Goal: Task Accomplishment & Management: Manage account settings

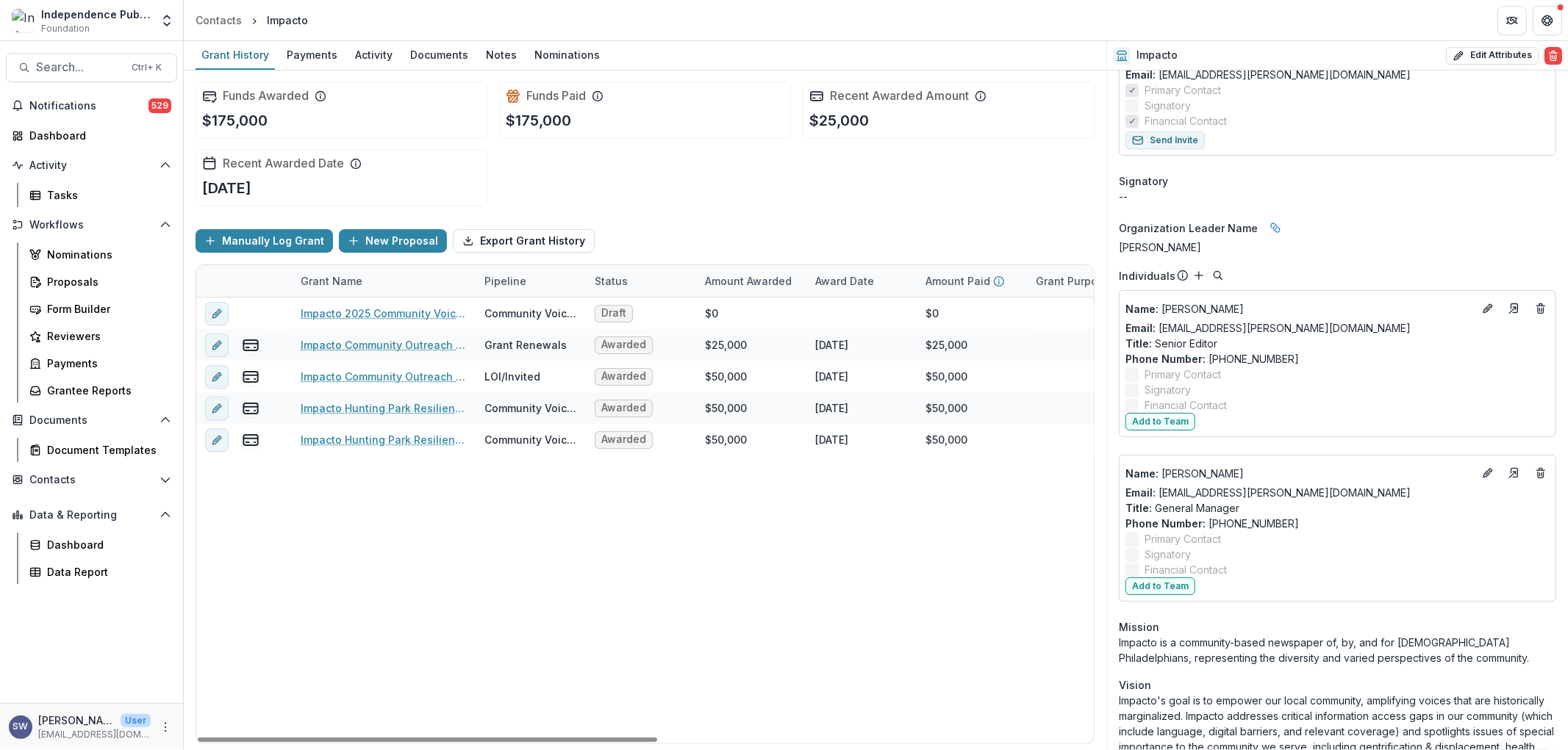
scroll to position [163, 0]
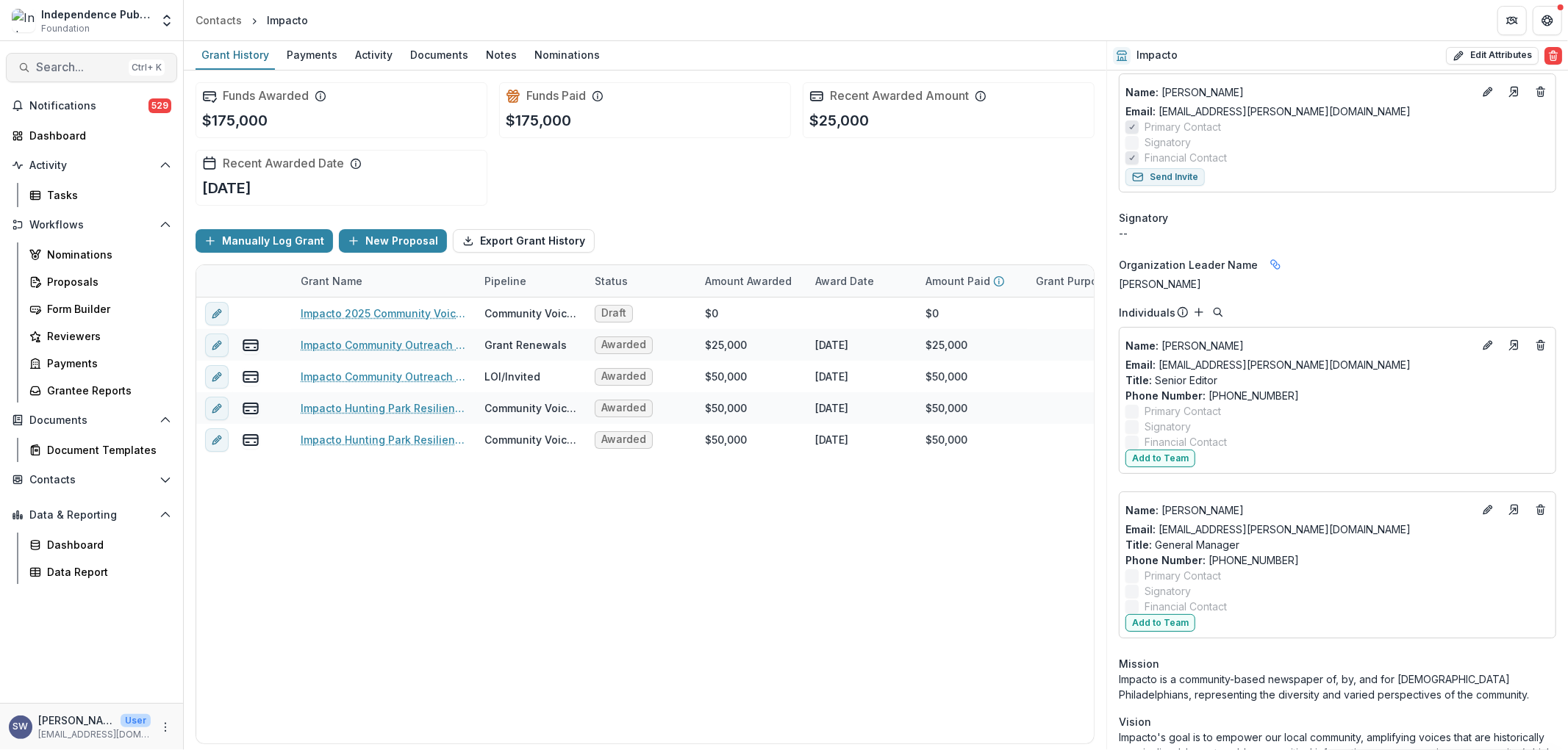
click at [57, 63] on span "Search..." at bounding box center [79, 67] width 87 height 14
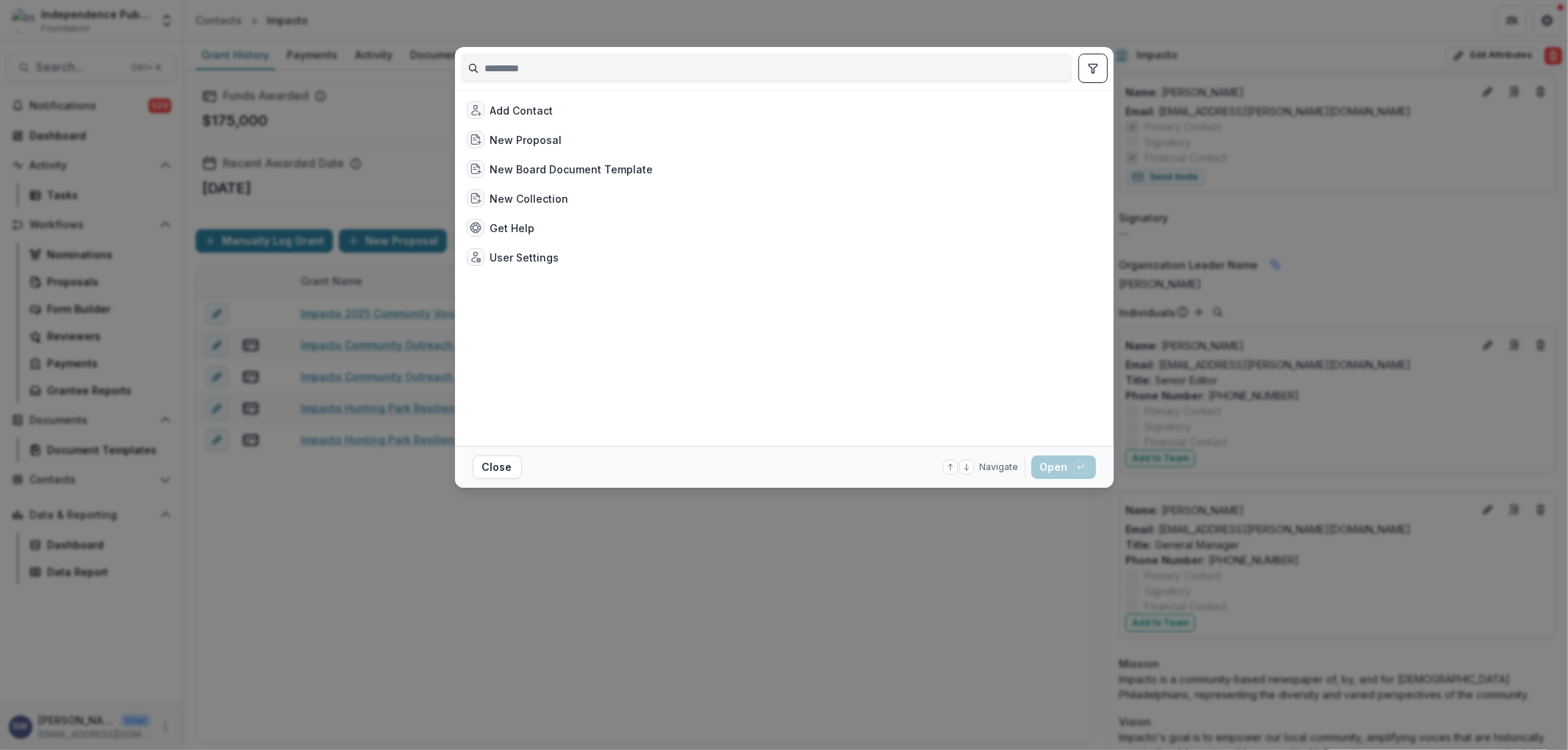
click at [563, 74] on input at bounding box center [766, 68] width 610 height 24
type input "*****"
click at [550, 138] on div "Nueva [PERSON_NAME], Inc." at bounding box center [563, 140] width 145 height 15
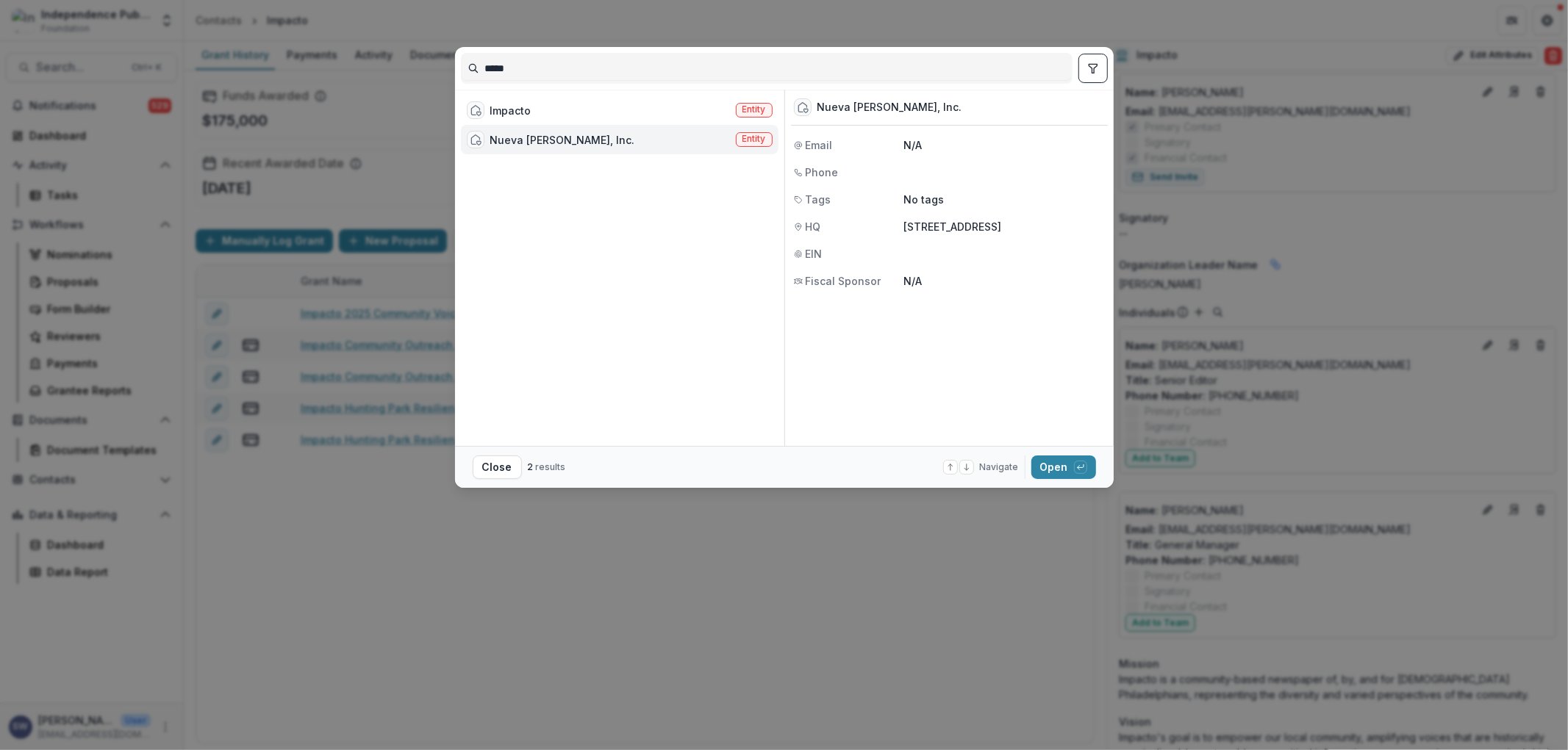
click at [550, 138] on div "Nueva [PERSON_NAME], Inc." at bounding box center [563, 140] width 145 height 15
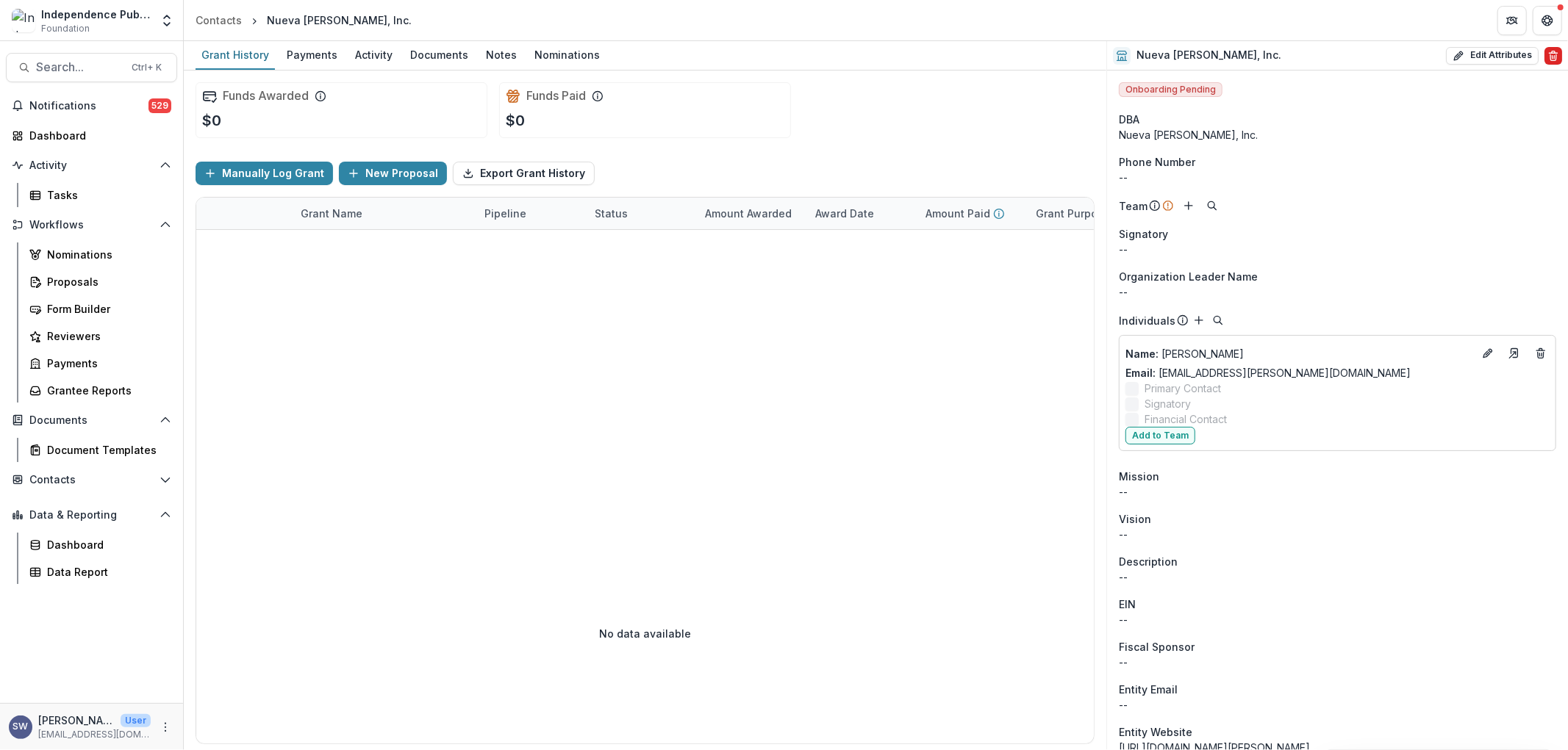
click at [1547, 55] on icon "Delete" at bounding box center [1553, 55] width 11 height 11
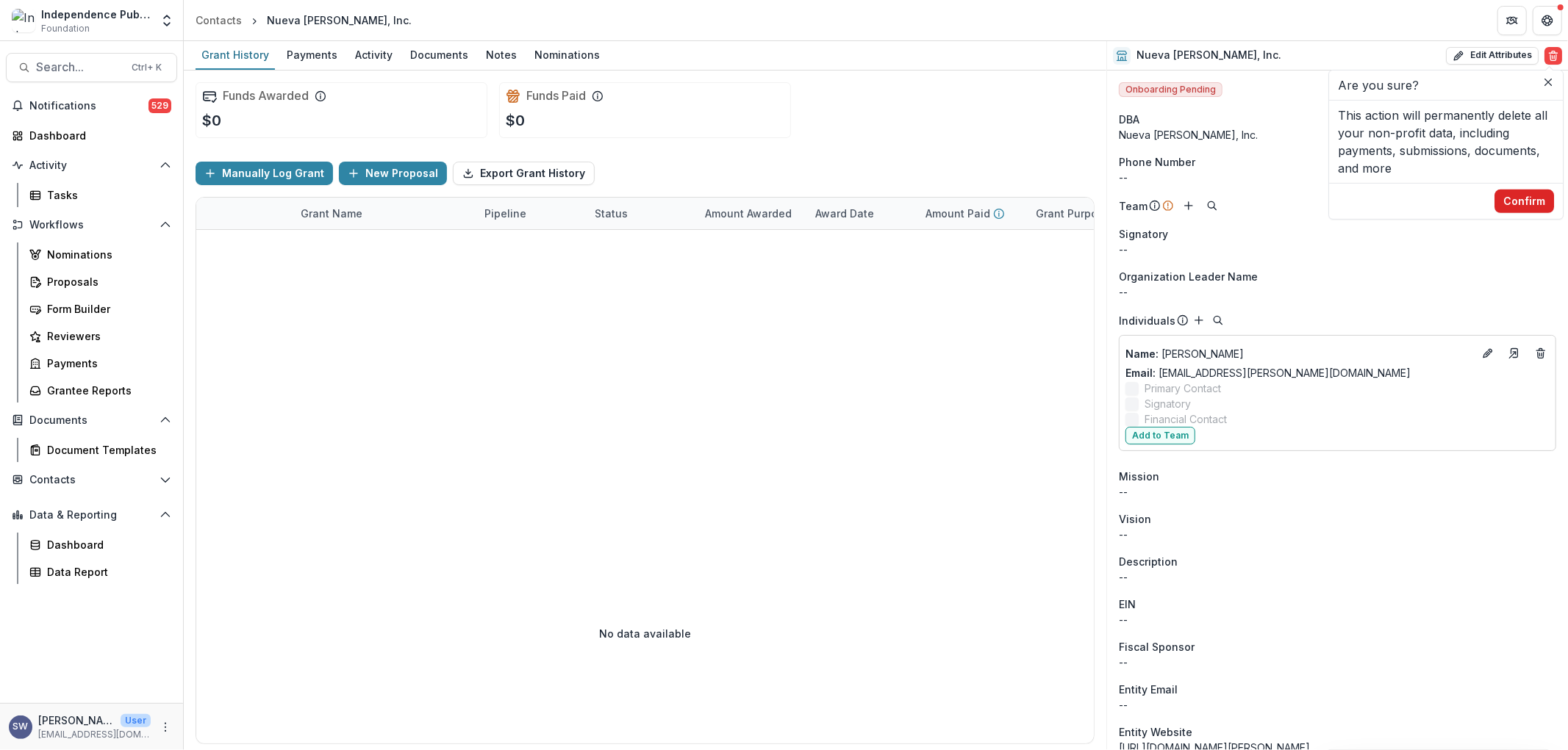
click at [1523, 202] on button "Confirm" at bounding box center [1524, 201] width 59 height 24
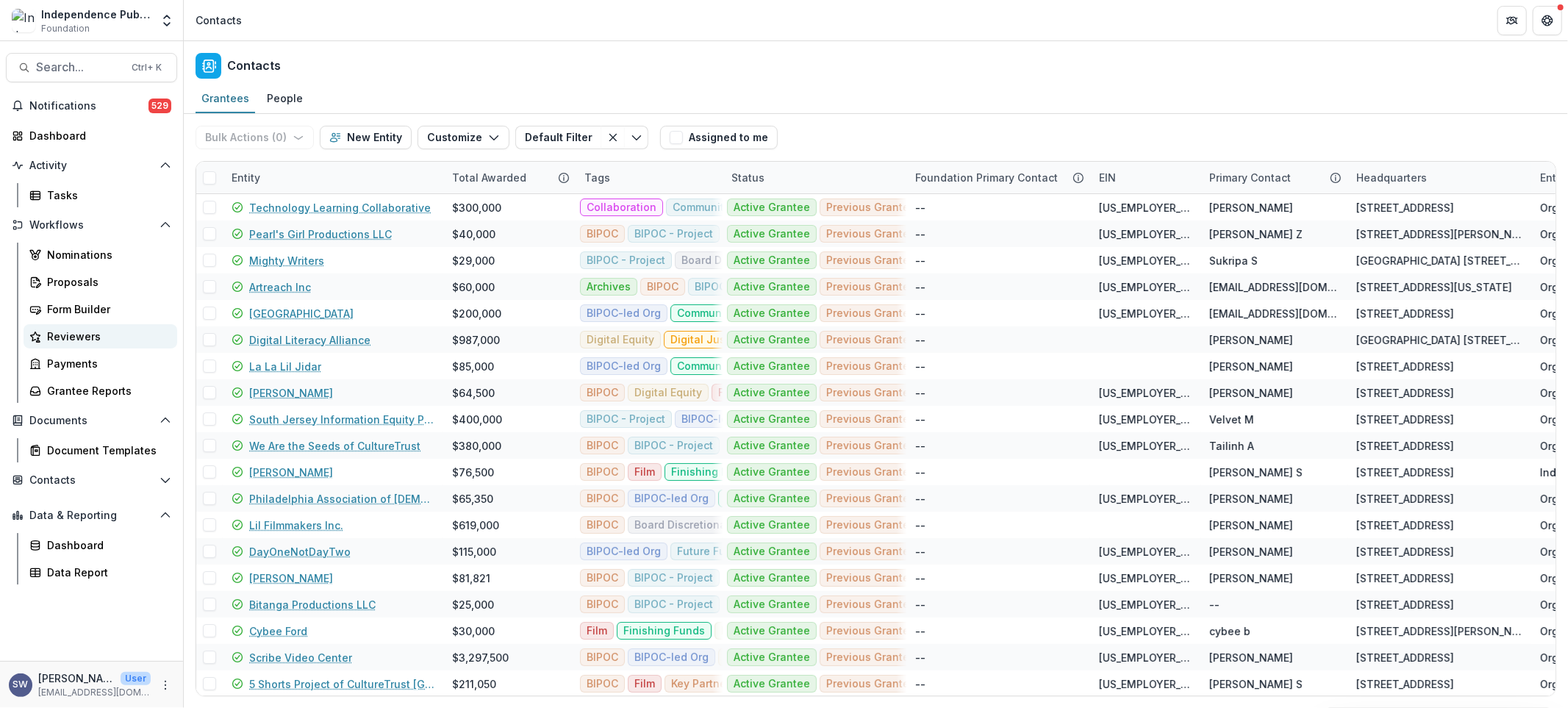
click at [75, 340] on div "Reviewers" at bounding box center [106, 336] width 118 height 15
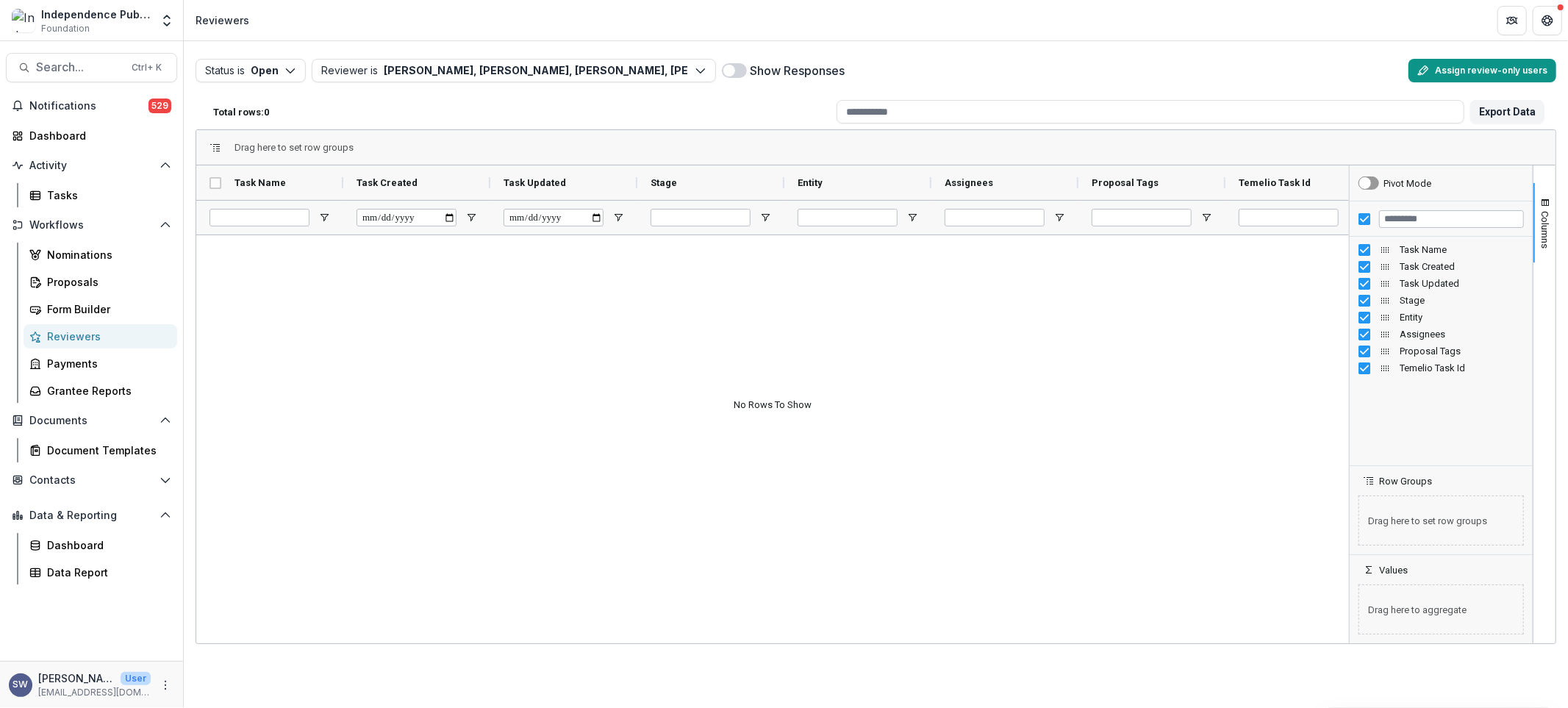
click at [1511, 69] on button "Assign review-only users" at bounding box center [1482, 71] width 148 height 24
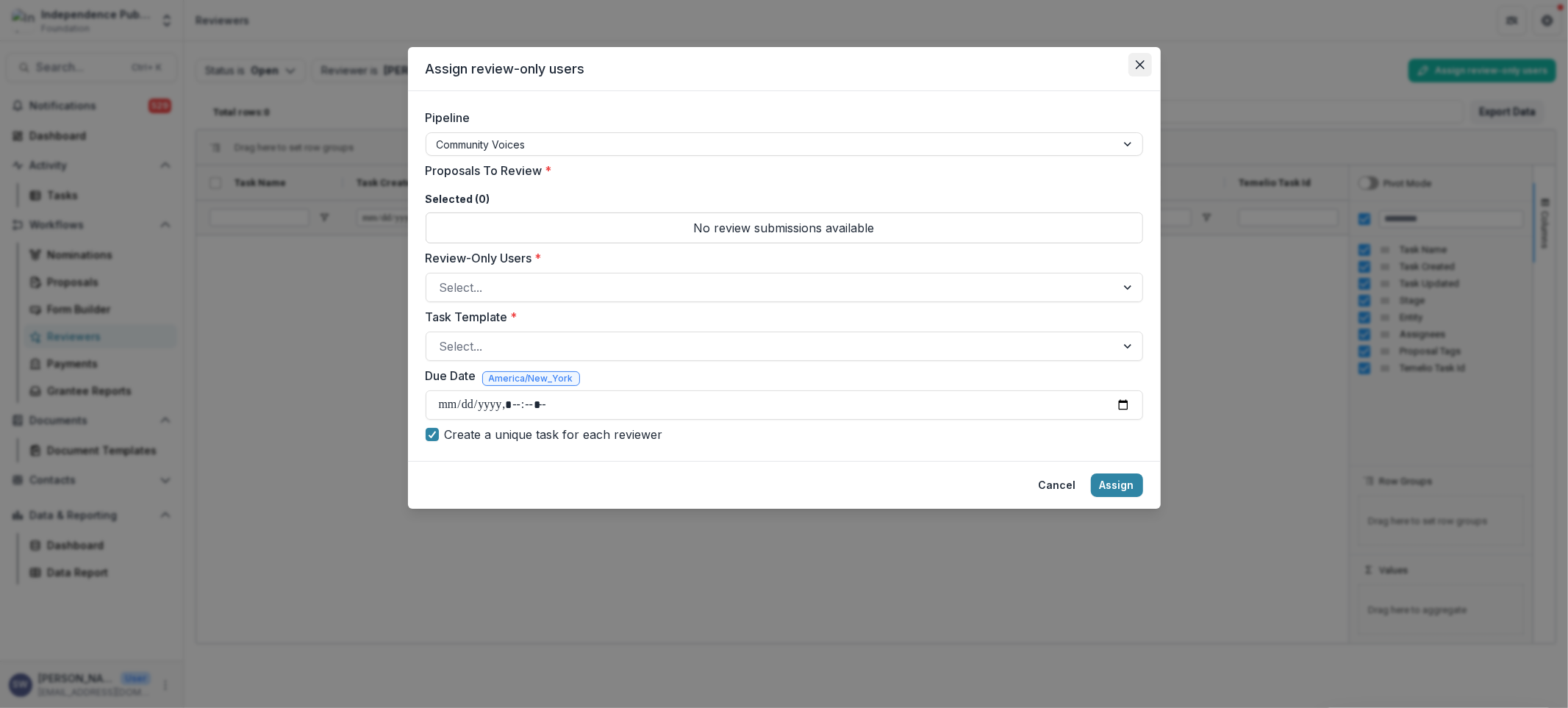
click at [1143, 67] on button "Close" at bounding box center [1139, 64] width 24 height 24
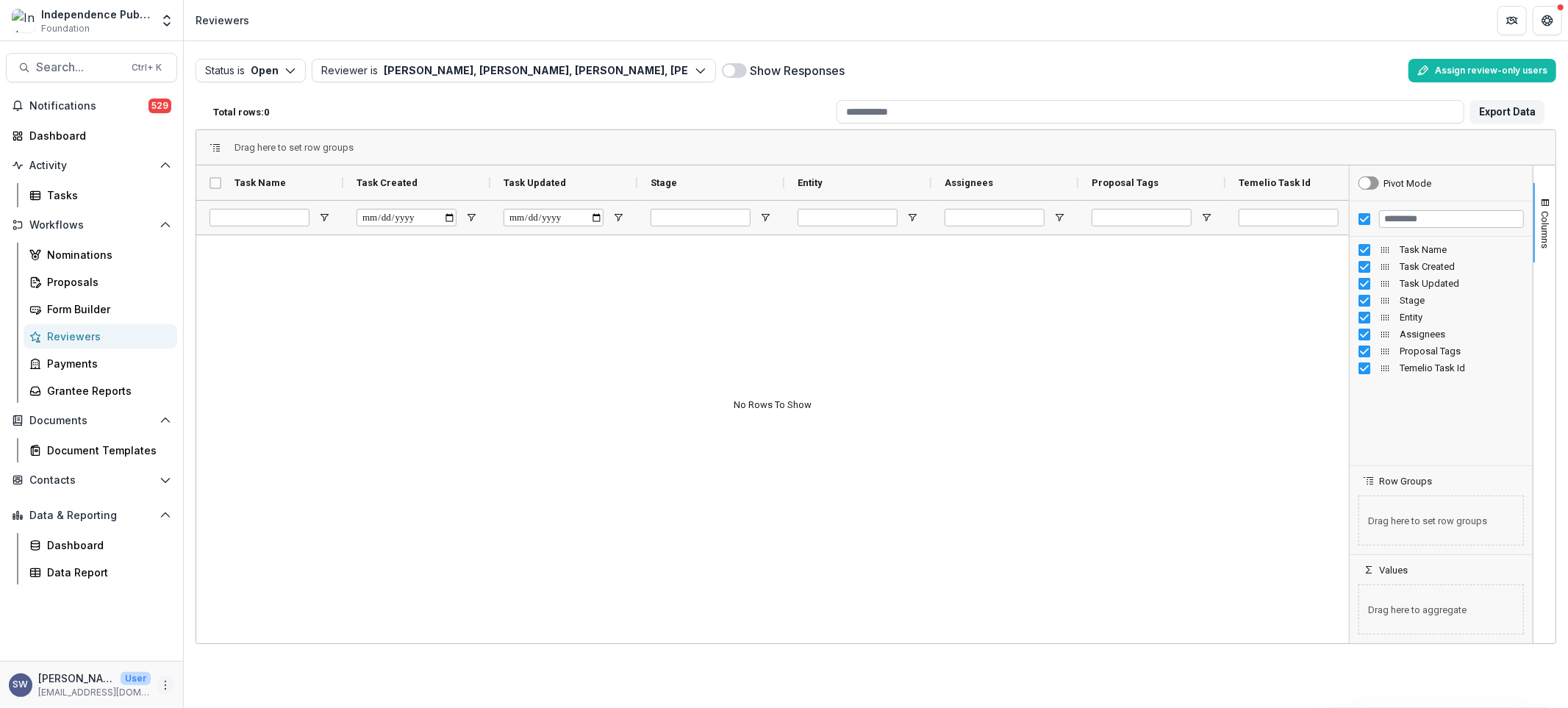
click at [168, 686] on icon "More" at bounding box center [165, 685] width 11 height 11
click at [269, 651] on link "User Settings" at bounding box center [261, 653] width 157 height 24
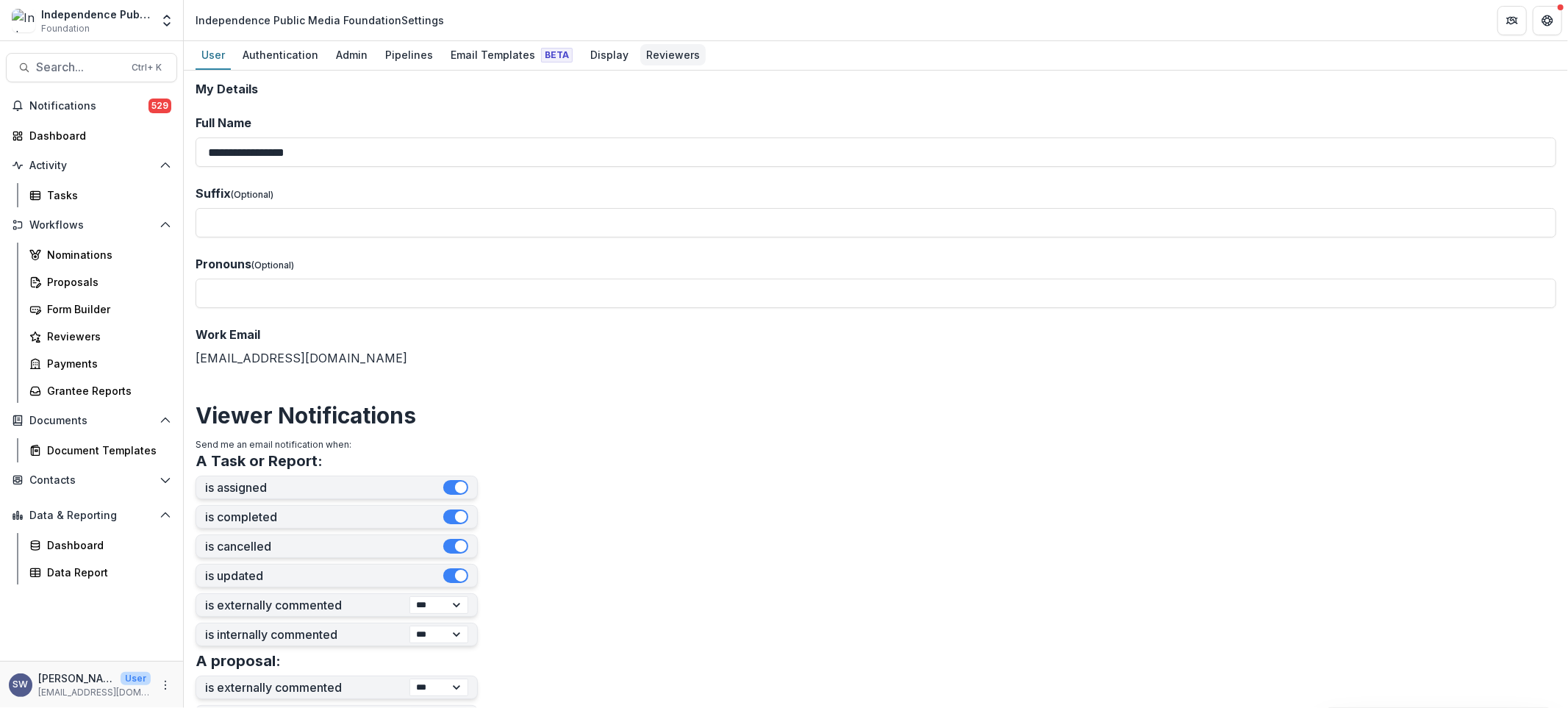
click at [658, 52] on div "Reviewers" at bounding box center [673, 54] width 66 height 21
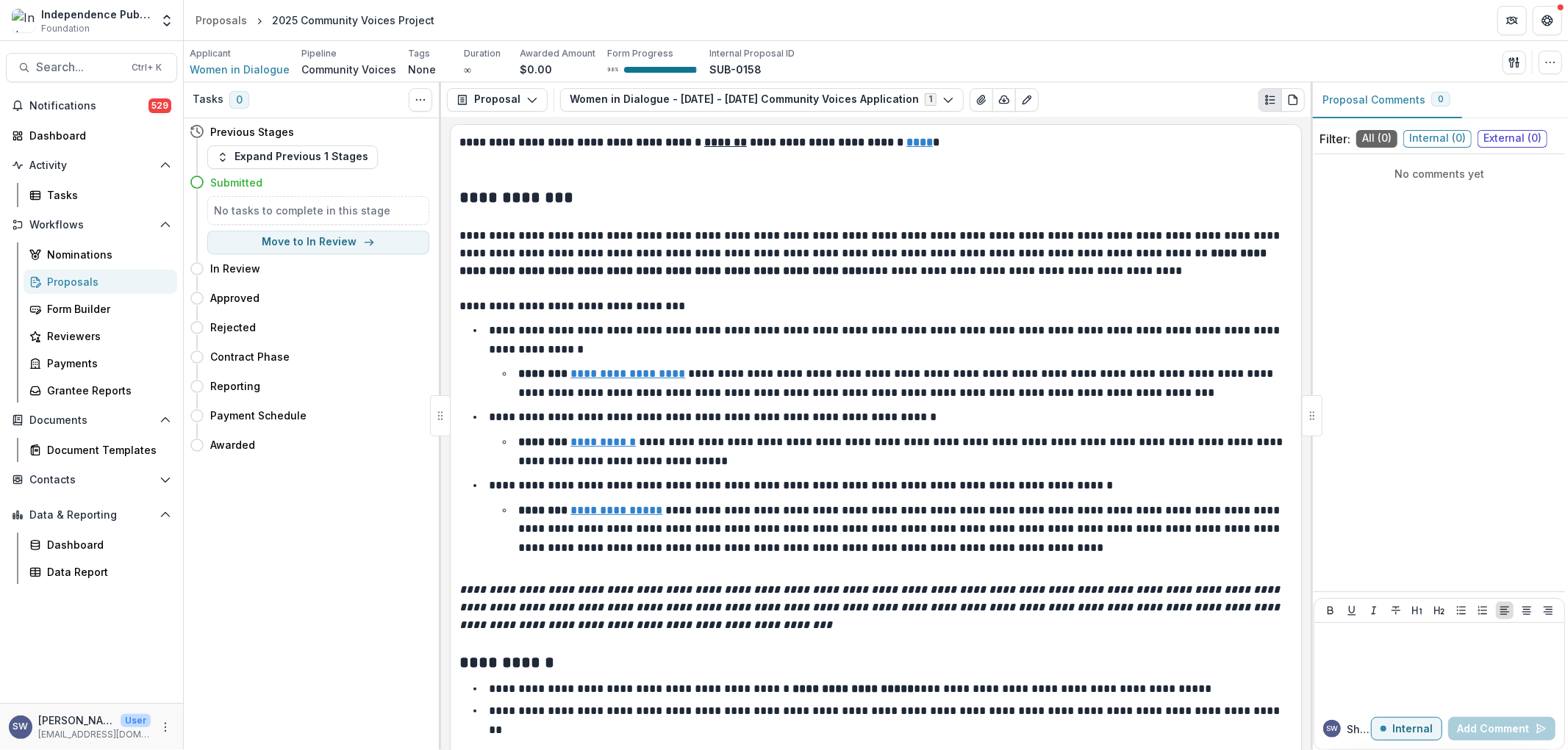
scroll to position [163, 0]
